Goal: Check status: Check status

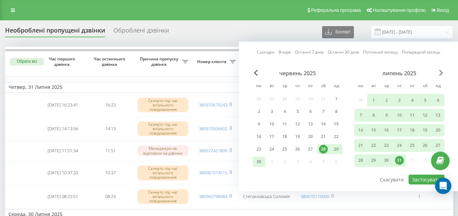
click at [440, 71] on span "Next Month" at bounding box center [441, 73] width 4 height 6
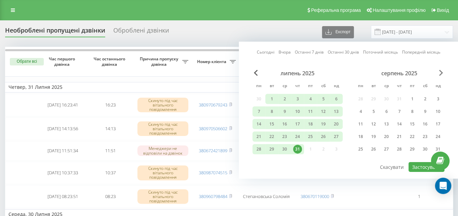
click at [440, 71] on span "Next Month" at bounding box center [441, 73] width 4 height 6
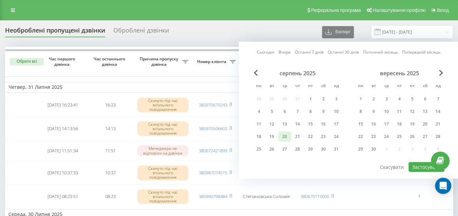
click at [286, 135] on div "20" at bounding box center [284, 136] width 9 height 9
click at [295, 136] on div "21" at bounding box center [297, 136] width 9 height 9
click at [415, 167] on button "Застосувати" at bounding box center [426, 167] width 36 height 10
type input "[DATE] - [DATE]"
